Goal: Task Accomplishment & Management: Manage account settings

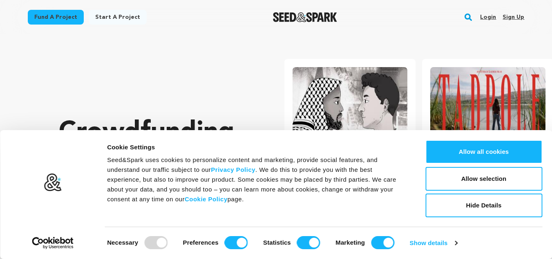
scroll to position [0, 145]
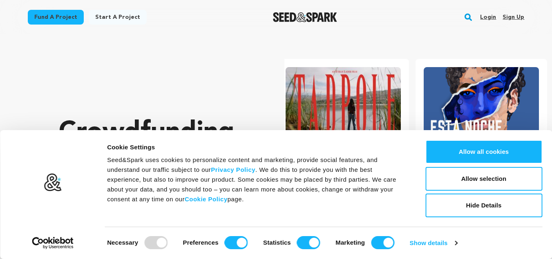
click at [511, 16] on link "Sign up" at bounding box center [513, 17] width 22 height 13
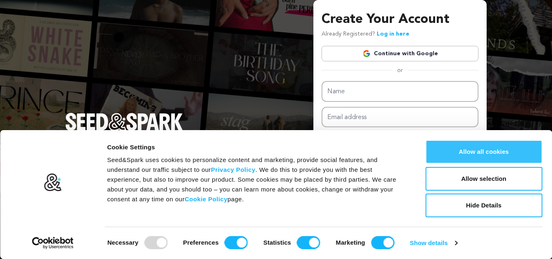
click at [471, 156] on button "Allow all cookies" at bounding box center [483, 152] width 117 height 24
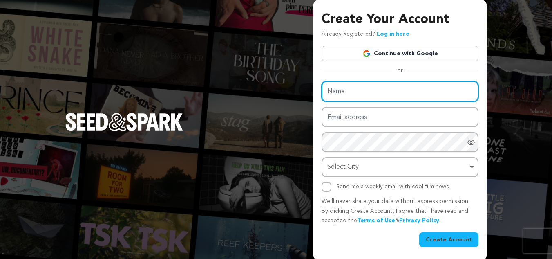
click at [377, 86] on input "Name" at bounding box center [399, 91] width 157 height 21
paste input "Wisemonk Road Safety"
type input "Wisemonk Road Safety"
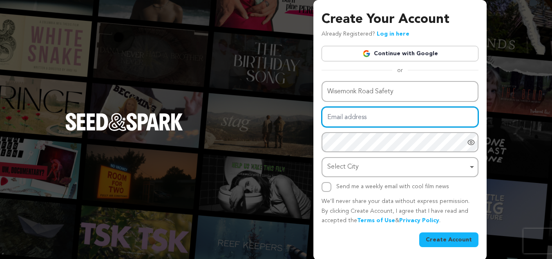
click at [340, 119] on input "Email address" at bounding box center [399, 117] width 157 height 21
paste input "wisemonkroadsafety@backlinkdomain.com.au"
type input "wisemonkroadsafety@backlinkdomain.com.au"
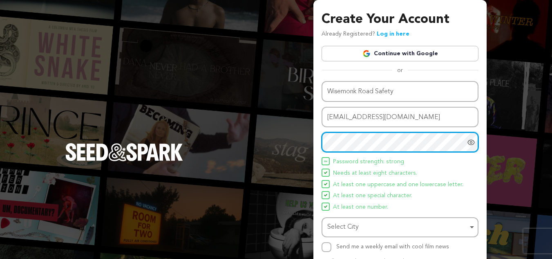
click at [333, 226] on div "Select City Remove item" at bounding box center [397, 227] width 141 height 12
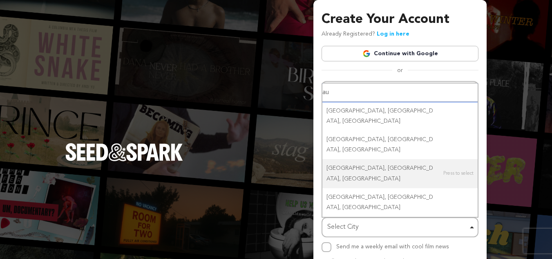
type input "a"
type input "north rich"
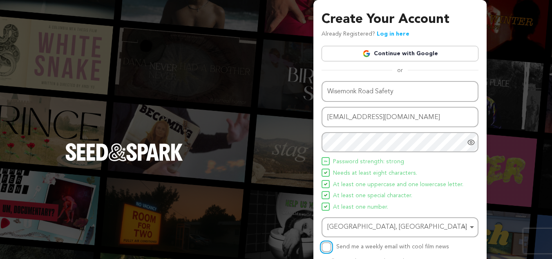
click at [329, 247] on input "Send me a weekly email with cool film news" at bounding box center [326, 247] width 10 height 10
checkbox input "true"
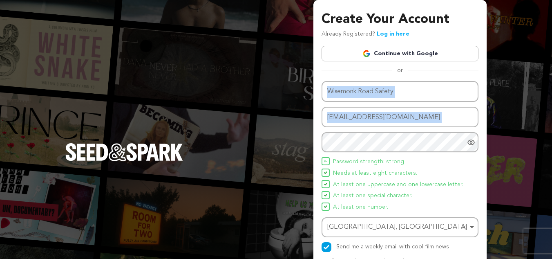
drag, startPoint x: 553, startPoint y: 92, endPoint x: 558, endPoint y: 127, distance: 35.5
click at [552, 127] on html "Consent Details [#IABV2SETTINGS#] About Cookie Settings Seed&Spark uses cookies…" at bounding box center [276, 160] width 552 height 320
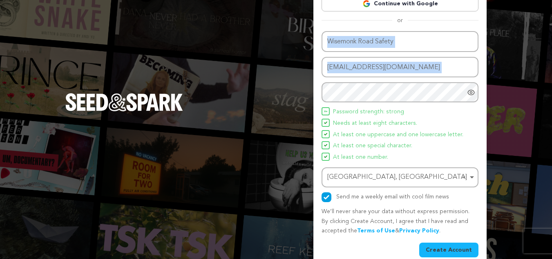
scroll to position [61, 0]
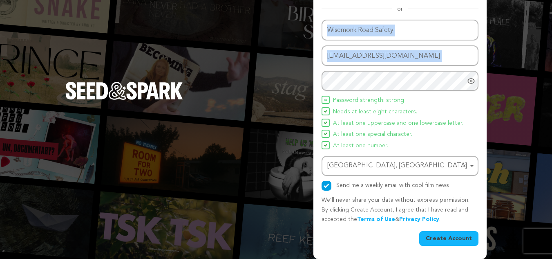
click at [439, 239] on button "Create Account" at bounding box center [448, 238] width 59 height 15
click at [444, 238] on button "Create Account" at bounding box center [448, 238] width 59 height 15
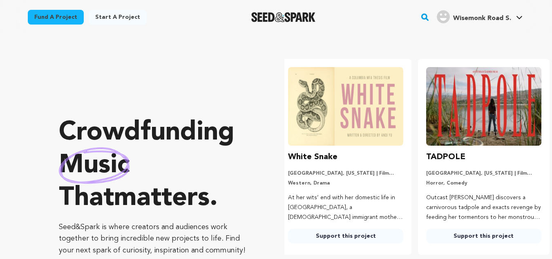
scroll to position [0, 145]
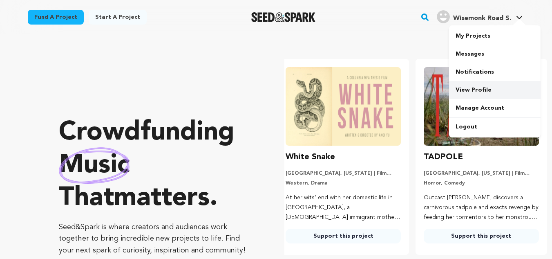
click at [474, 91] on link "View Profile" at bounding box center [494, 90] width 91 height 18
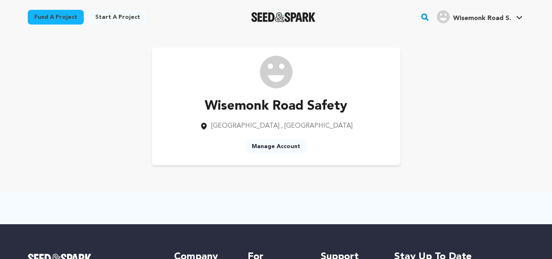
click at [261, 147] on link "Manage Account" at bounding box center [276, 146] width 62 height 15
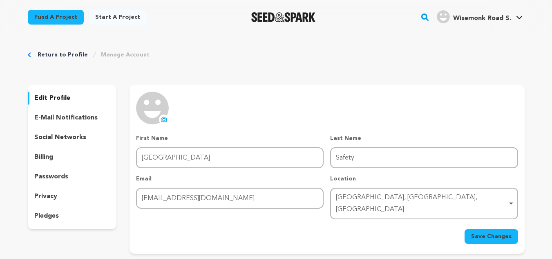
click at [164, 119] on icon at bounding box center [164, 119] width 7 height 7
click at [60, 132] on div "social networks" at bounding box center [72, 137] width 89 height 13
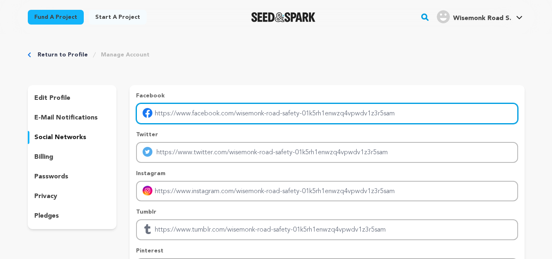
click at [229, 110] on input "Enter facebook profile link" at bounding box center [327, 113] width 382 height 21
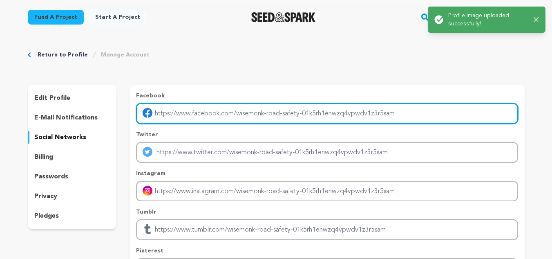
paste input "https://www.facebook.com/share/1B3V8cLBDN/?mibextid=wwXIfr"
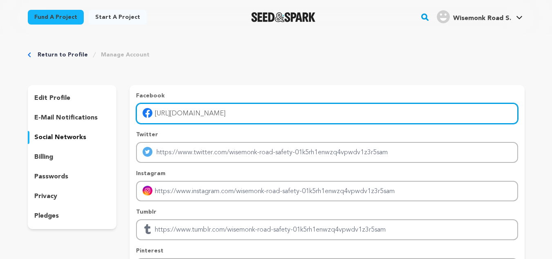
type input "https://www.facebook.com/share/1B3V8cLBDN/?mibextid=wwXIfr"
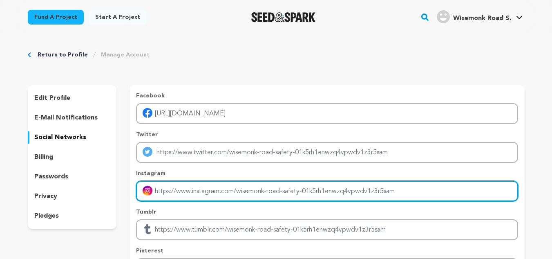
drag, startPoint x: 219, startPoint y: 181, endPoint x: 218, endPoint y: 189, distance: 8.3
click at [219, 181] on input "Enter instagram handle link" at bounding box center [327, 191] width 382 height 21
paste input "https://www.instagram.com/wisemonkroadsafety?igsh=MWl4NmFrbzY2MDl1Yg%3D%3D&utm_…"
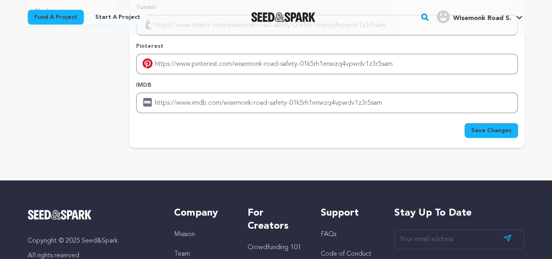
type input "[URL][DOMAIN_NAME]"
click at [500, 129] on span "Save Changes" at bounding box center [491, 130] width 40 height 8
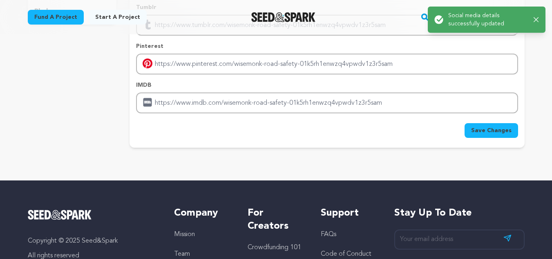
scroll to position [0, 0]
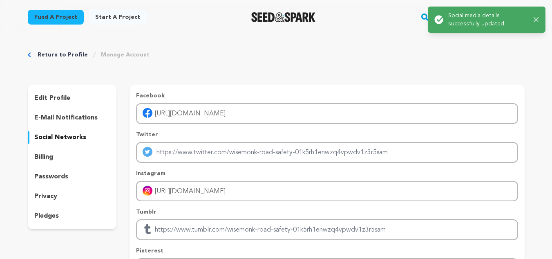
click at [62, 99] on p "edit profile" at bounding box center [52, 98] width 36 height 10
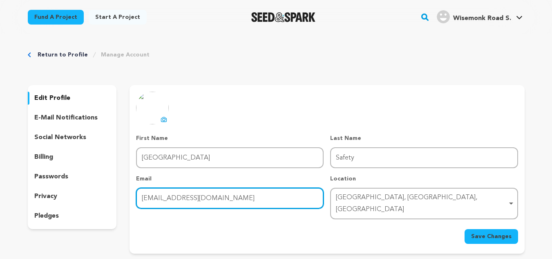
drag, startPoint x: 297, startPoint y: 198, endPoint x: 95, endPoint y: 200, distance: 202.2
click at [96, 200] on div "edit profile e-mail notifications social networks billing passwords privacy ple…" at bounding box center [276, 169] width 497 height 168
paste input "[EMAIL_ADDRESS][DOMAIN_NAME]"
type input "[EMAIL_ADDRESS][DOMAIN_NAME]"
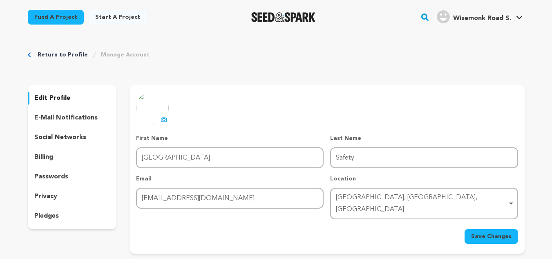
click at [503, 232] on span "Save Changes" at bounding box center [491, 236] width 40 height 8
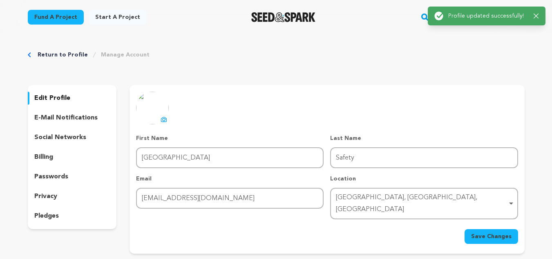
click at [54, 192] on p "privacy" at bounding box center [45, 196] width 23 height 10
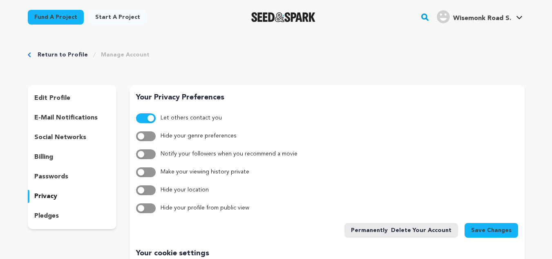
click at [489, 231] on span "Save Changes" at bounding box center [491, 230] width 40 height 8
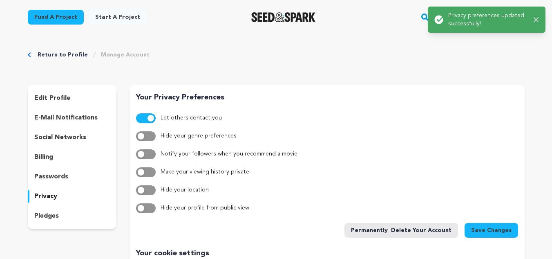
click at [463, 61] on div "Return to Profile Manage Account edit profile e-mail notifications social netwo…" at bounding box center [276, 206] width 523 height 344
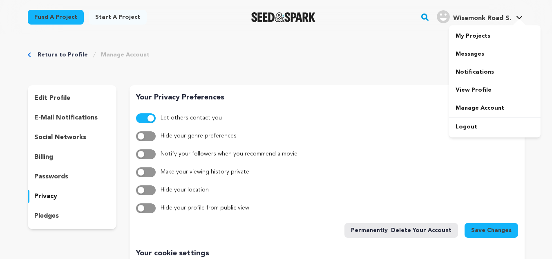
click at [483, 20] on span "Wisemonk Road S." at bounding box center [482, 18] width 58 height 7
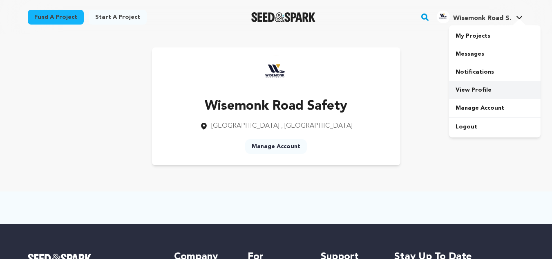
click at [473, 87] on link "View Profile" at bounding box center [494, 90] width 91 height 18
click at [511, 14] on h4 "Wisemonk Road S." at bounding box center [482, 18] width 58 height 10
click at [495, 20] on span "Wisemonk Road S." at bounding box center [482, 18] width 58 height 7
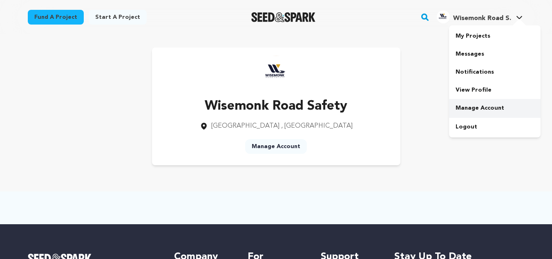
click at [472, 108] on link "Manage Account" at bounding box center [494, 108] width 91 height 18
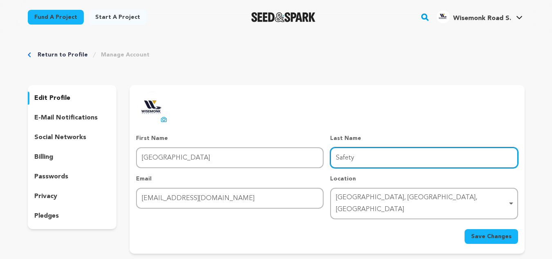
click at [375, 160] on input "Safety" at bounding box center [423, 157] width 187 height 21
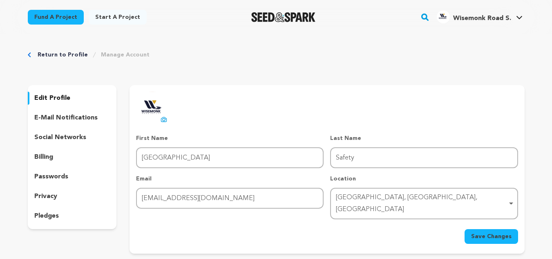
click at [73, 114] on p "e-mail notifications" at bounding box center [65, 118] width 63 height 10
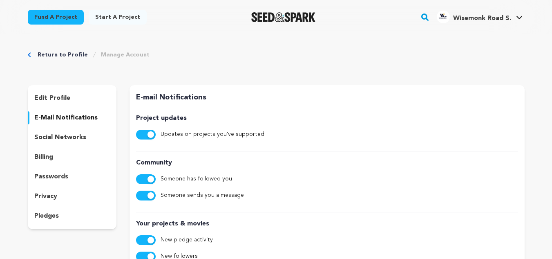
click at [62, 142] on p "social networks" at bounding box center [60, 137] width 52 height 10
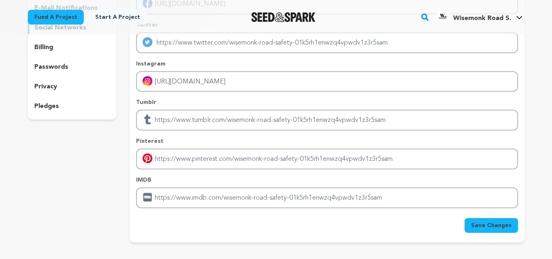
scroll to position [204, 0]
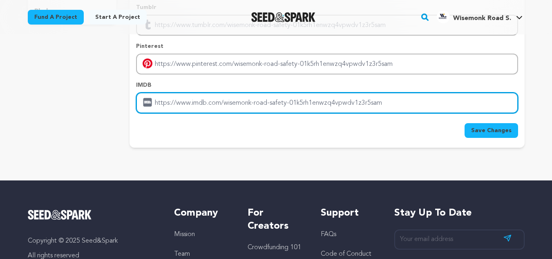
click at [287, 103] on input "Enter IMDB profile link" at bounding box center [327, 102] width 382 height 21
paste input "[URL][DOMAIN_NAME]"
type input "[URL][DOMAIN_NAME]"
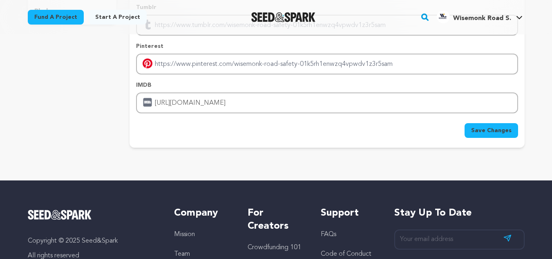
click at [487, 130] on span "Save Changes" at bounding box center [491, 130] width 40 height 8
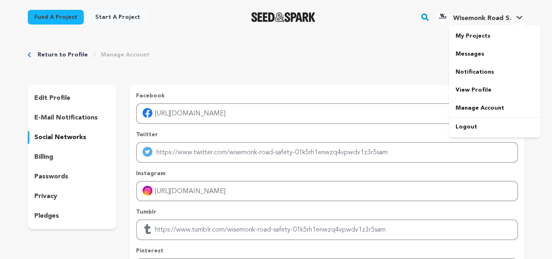
drag, startPoint x: 489, startPoint y: 8, endPoint x: 487, endPoint y: 12, distance: 4.4
click at [489, 8] on div "Wisemonk Road S. [GEOGRAPHIC_DATA] S." at bounding box center [479, 17] width 89 height 21
click at [483, 15] on span "Wisemonk Road S." at bounding box center [482, 18] width 58 height 7
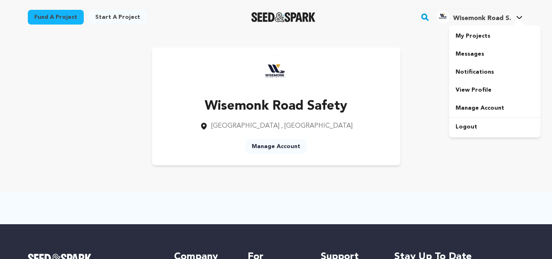
click at [479, 25] on span "Wisemonk Road S. [GEOGRAPHIC_DATA] S." at bounding box center [479, 17] width 89 height 17
click at [480, 109] on link "Manage Account" at bounding box center [494, 108] width 91 height 18
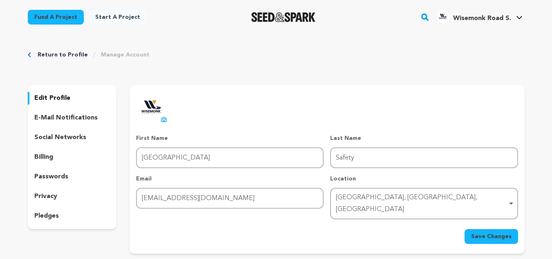
click at [65, 128] on div "edit profile e-mail notifications social networks billing passwords privacy ple…" at bounding box center [72, 157] width 89 height 144
click at [65, 133] on p "social networks" at bounding box center [60, 137] width 52 height 10
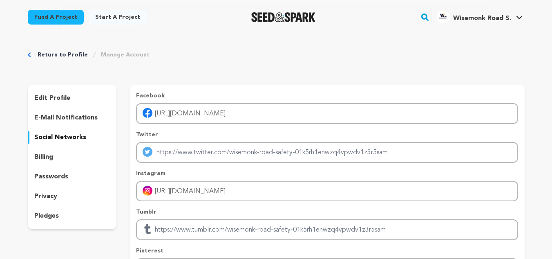
scroll to position [204, 0]
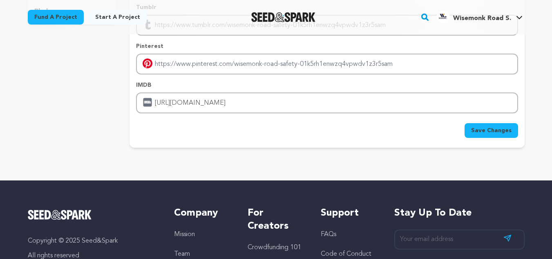
click at [480, 129] on span "Save Changes" at bounding box center [491, 130] width 40 height 8
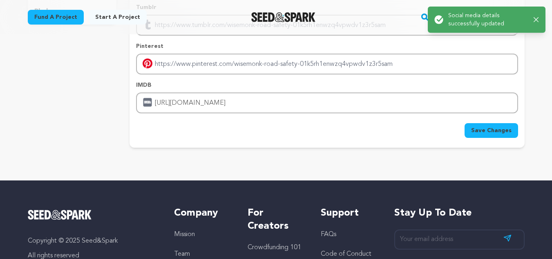
scroll to position [0, 0]
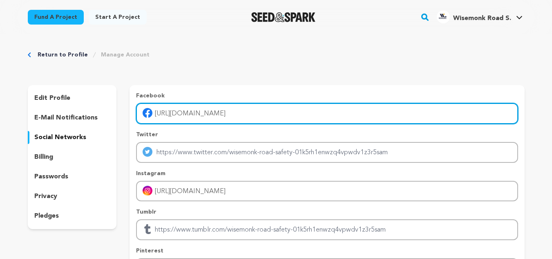
drag, startPoint x: 366, startPoint y: 115, endPoint x: 101, endPoint y: 132, distance: 265.7
click at [106, 132] on div "edit profile e-mail notifications social networks billing passwords privacy ple…" at bounding box center [276, 218] width 497 height 267
paste input "[URL][DOMAIN_NAME]"
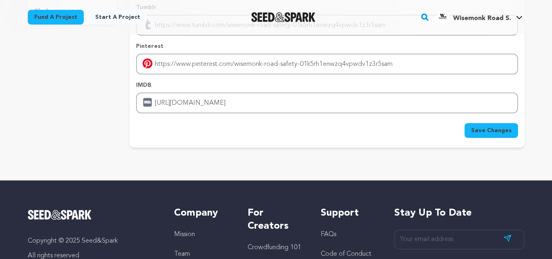
click at [502, 129] on span "Save Changes" at bounding box center [491, 130] width 40 height 8
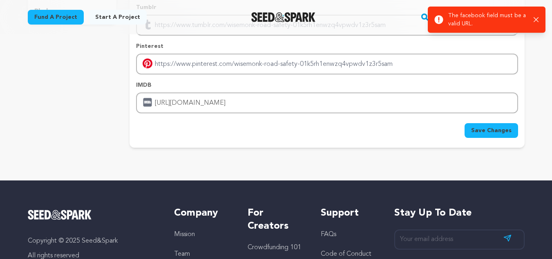
scroll to position [0, 0]
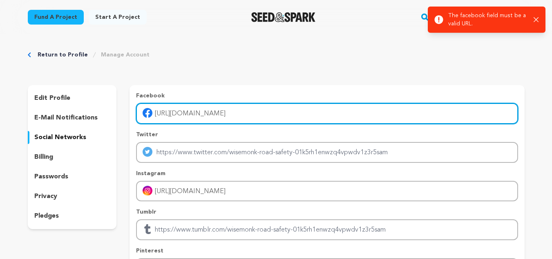
click at [155, 113] on input "[URL][DOMAIN_NAME]" at bounding box center [327, 113] width 382 height 21
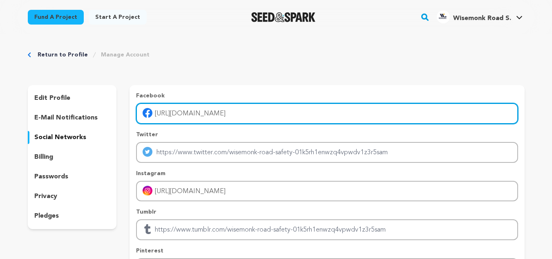
click at [156, 113] on input "[URL][DOMAIN_NAME]" at bounding box center [327, 113] width 382 height 21
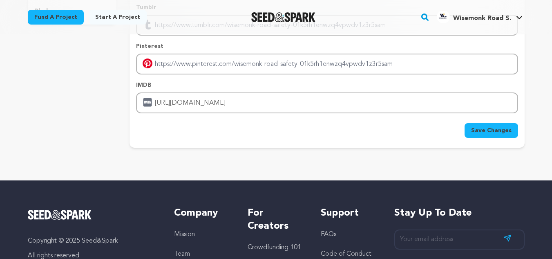
type input "https://www.facebook.com/share/1B3V8cLBDN/?mibextid=wwXIfr"
click at [472, 130] on button "Save Changes" at bounding box center [491, 130] width 54 height 15
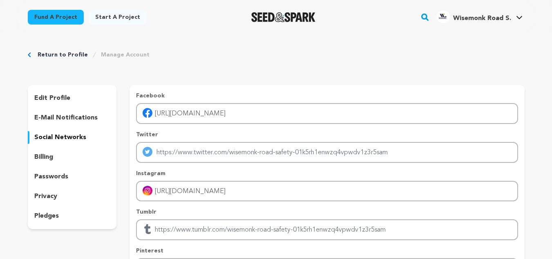
click at [62, 114] on p "e-mail notifications" at bounding box center [65, 118] width 63 height 10
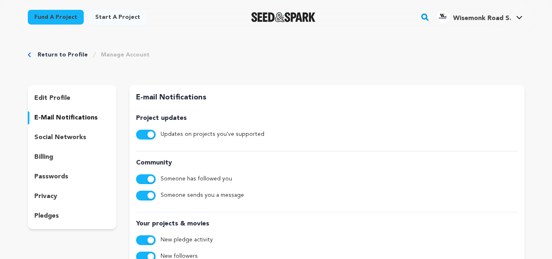
click at [58, 134] on p "social networks" at bounding box center [60, 137] width 52 height 10
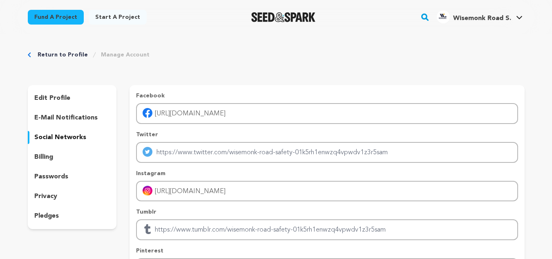
scroll to position [204, 0]
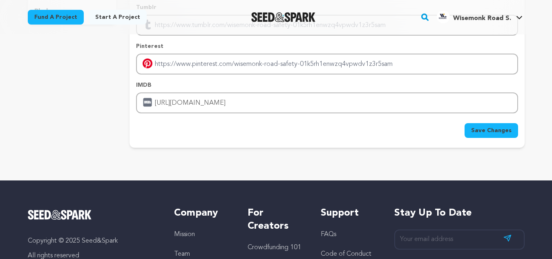
click at [493, 129] on span "Save Changes" at bounding box center [491, 130] width 40 height 8
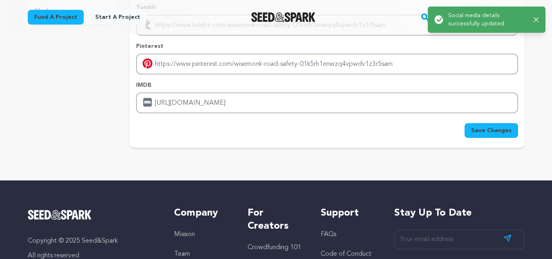
scroll to position [0, 0]
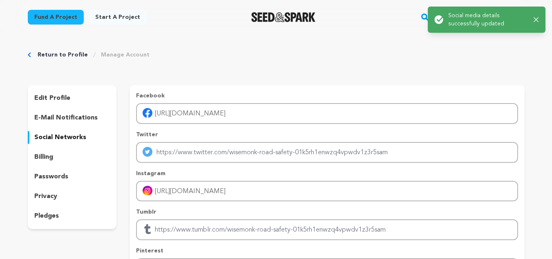
click at [111, 57] on link "Manage Account" at bounding box center [125, 55] width 49 height 8
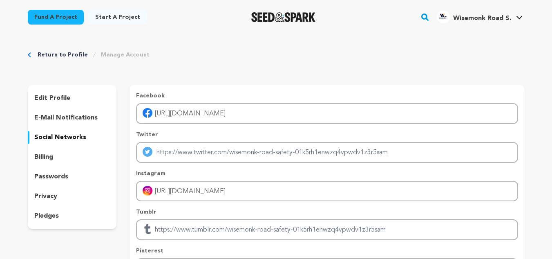
click at [47, 137] on p "social networks" at bounding box center [60, 137] width 52 height 10
click at [65, 94] on p "edit profile" at bounding box center [52, 98] width 36 height 10
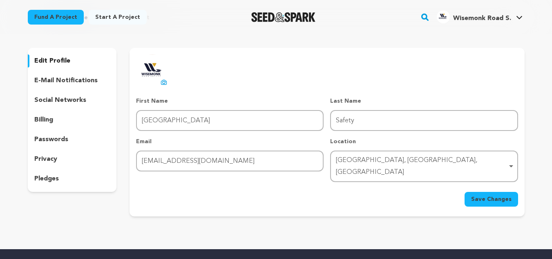
scroll to position [48, 0]
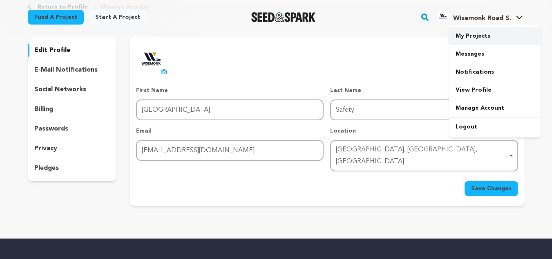
click at [466, 31] on link "My Projects" at bounding box center [494, 36] width 91 height 18
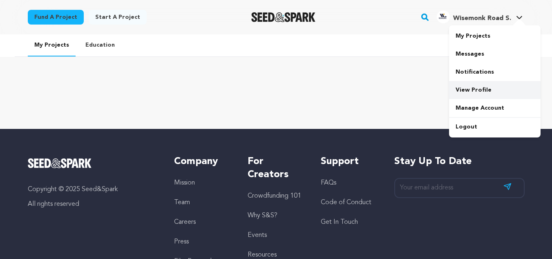
click at [472, 90] on link "View Profile" at bounding box center [494, 90] width 91 height 18
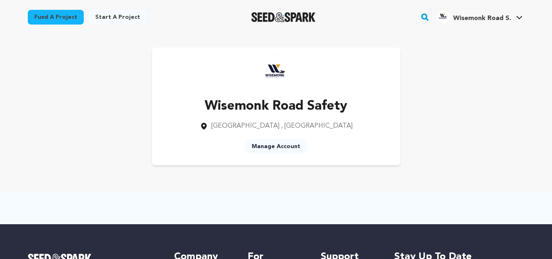
click at [283, 144] on link "Manage Account" at bounding box center [276, 146] width 62 height 15
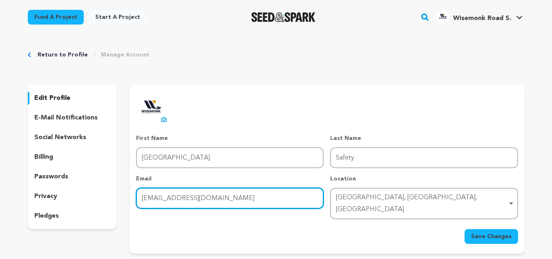
drag, startPoint x: 237, startPoint y: 196, endPoint x: 76, endPoint y: 192, distance: 161.4
click at [76, 192] on div "edit profile e-mail notifications social networks billing passwords privacy ple…" at bounding box center [276, 169] width 497 height 168
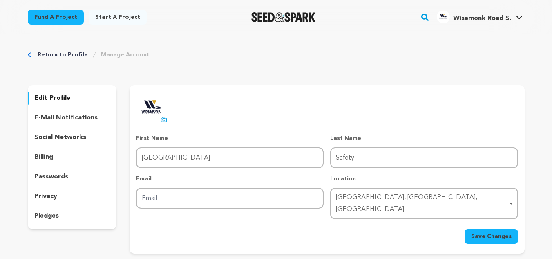
click at [500, 231] on button "Save Changes" at bounding box center [491, 236] width 54 height 15
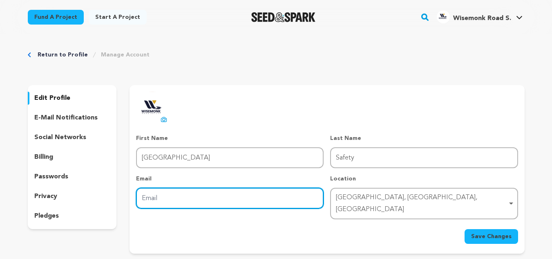
paste input "[EMAIL_ADDRESS][DOMAIN_NAME]"
type input "[EMAIL_ADDRESS][DOMAIN_NAME]"
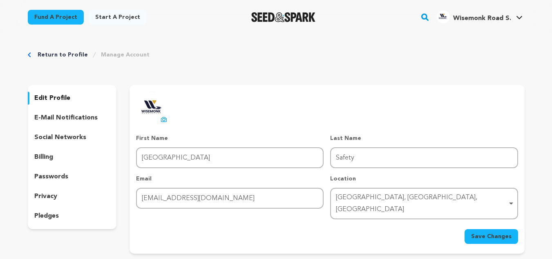
click at [484, 232] on span "Save Changes" at bounding box center [491, 236] width 40 height 8
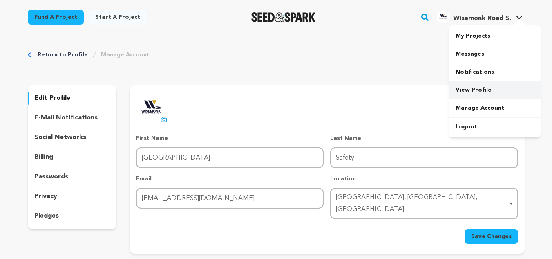
click at [475, 86] on link "View Profile" at bounding box center [494, 90] width 91 height 18
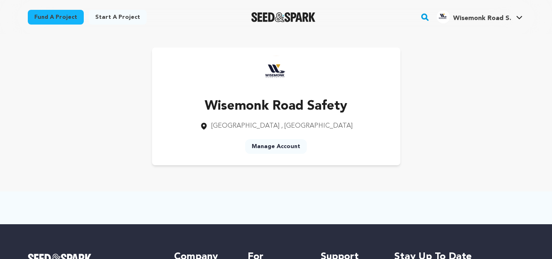
click at [441, 126] on div "Wisemonk Road Safety North Richmond , New South Wales Manage Account" at bounding box center [276, 106] width 497 height 118
click at [493, 18] on span "Wisemonk Road S." at bounding box center [482, 18] width 58 height 7
click at [521, 14] on link "Wisemonk Road S. Wisemonk Road S." at bounding box center [479, 16] width 89 height 15
click at [507, 17] on span "Wisemonk Road S." at bounding box center [482, 18] width 58 height 7
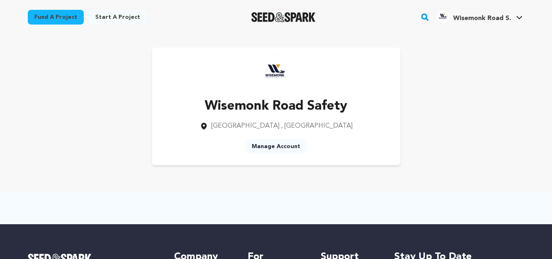
click at [484, 15] on span "Wisemonk Road S." at bounding box center [482, 18] width 58 height 7
